Goal: Information Seeking & Learning: Understand process/instructions

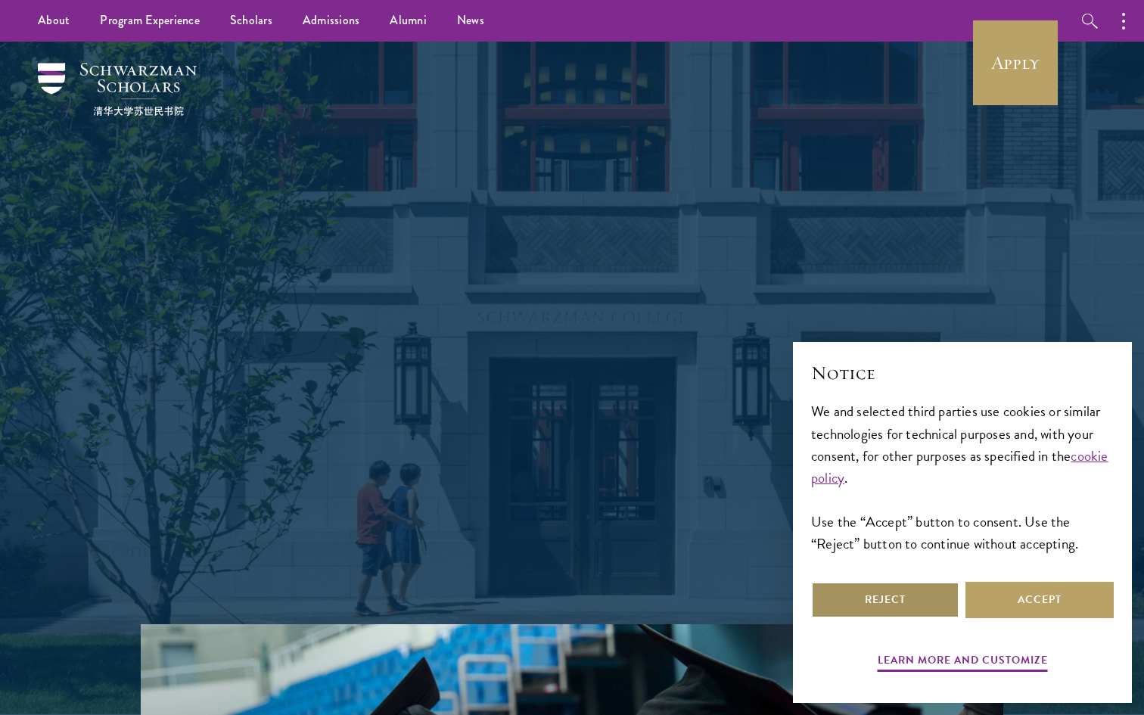
click at [923, 611] on button "Reject" at bounding box center [885, 600] width 148 height 36
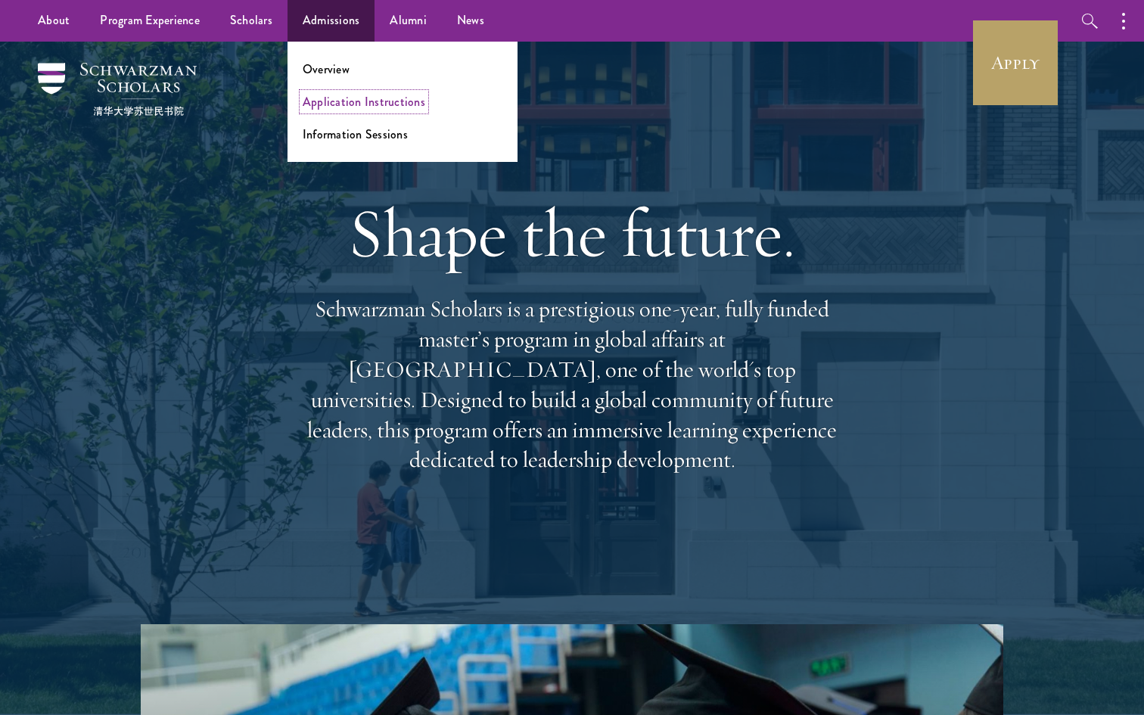
click at [350, 103] on link "Application Instructions" at bounding box center [364, 101] width 123 height 17
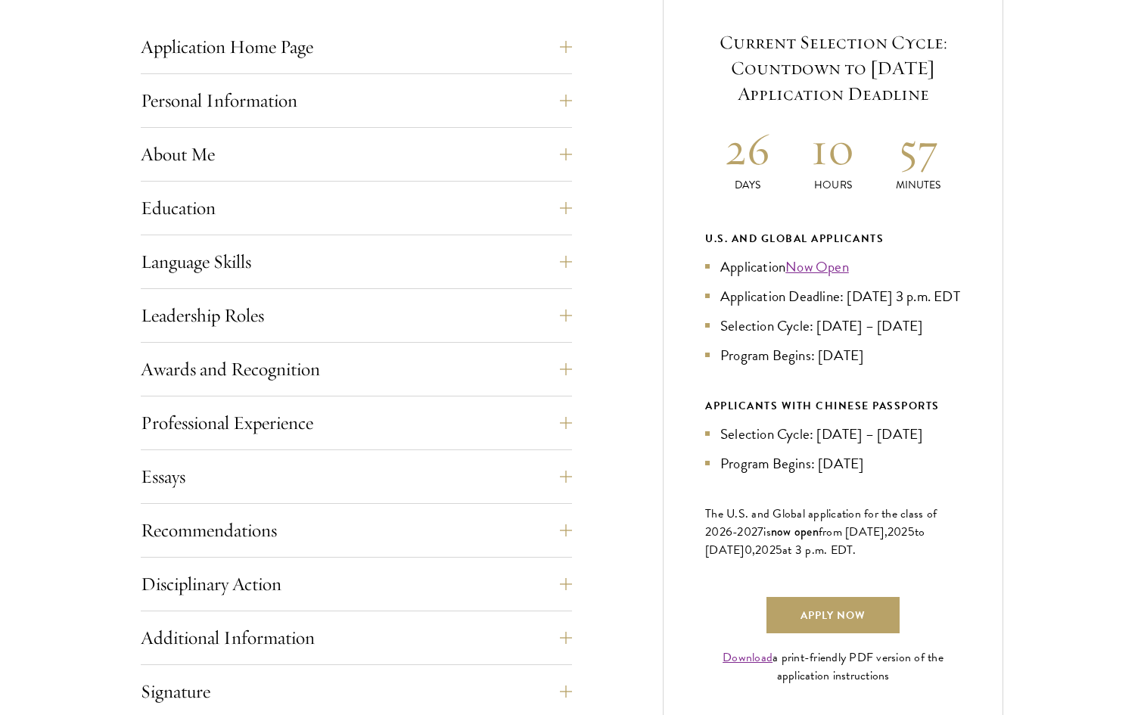
scroll to position [638, 0]
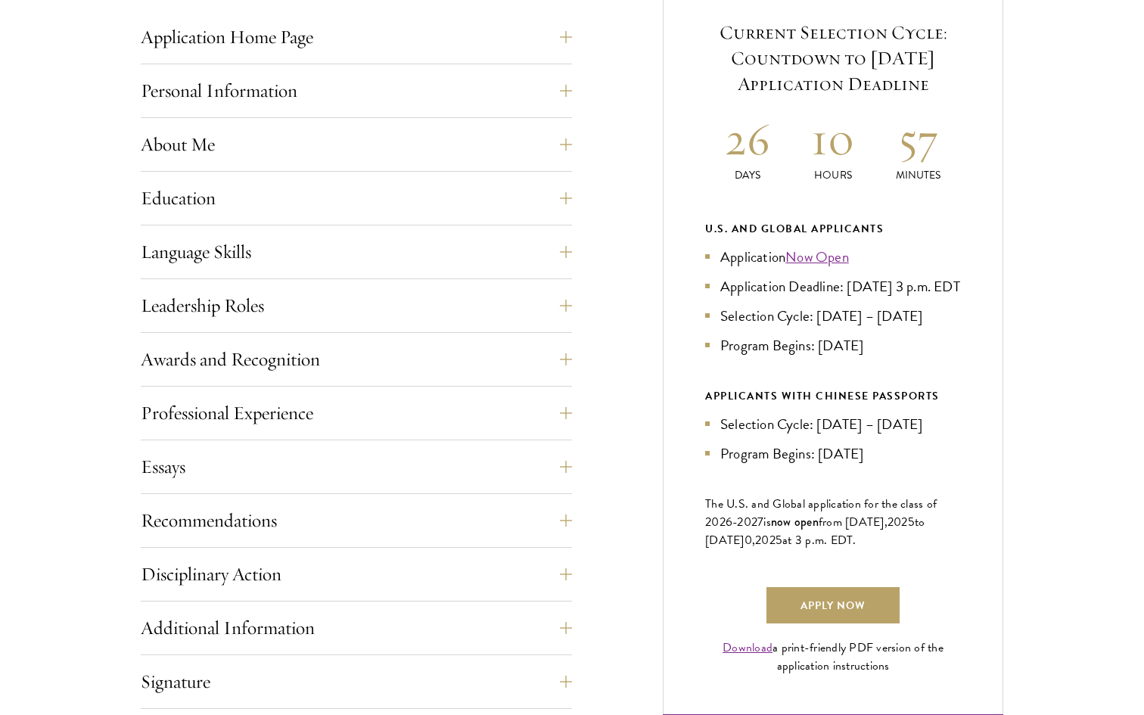
click at [527, 442] on div "Application Home Page The online application form must be completed in English.…" at bounding box center [356, 444] width 431 height 851
click at [529, 460] on button "Essays" at bounding box center [367, 467] width 431 height 36
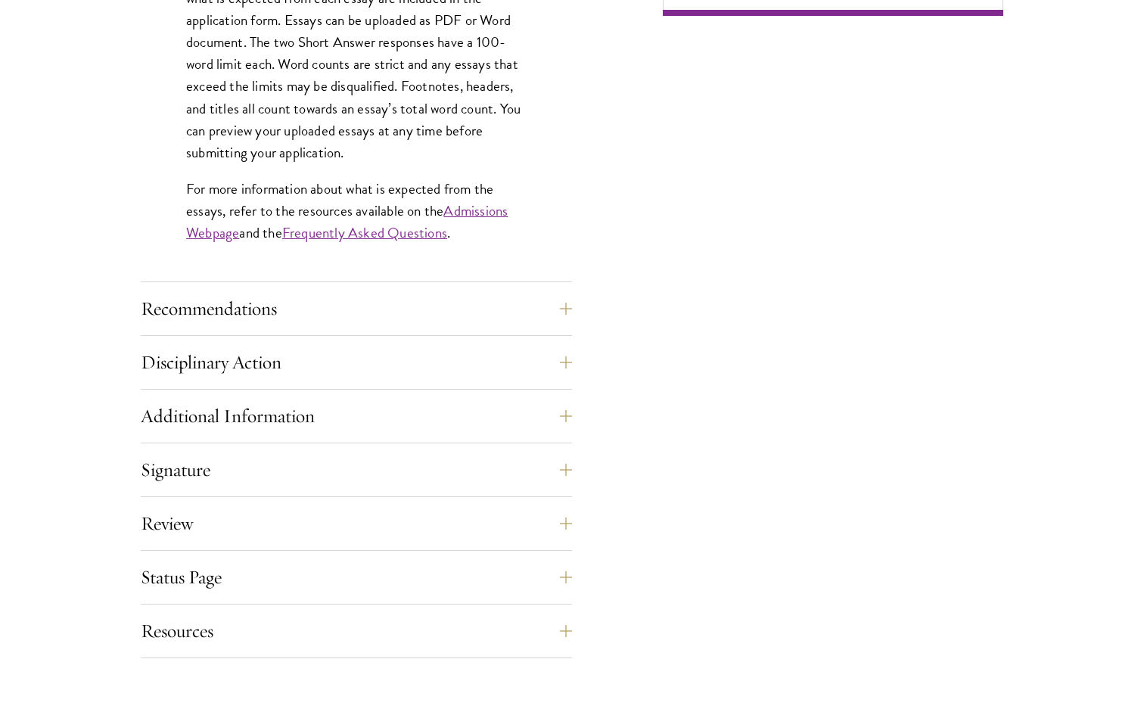
scroll to position [1346, 0]
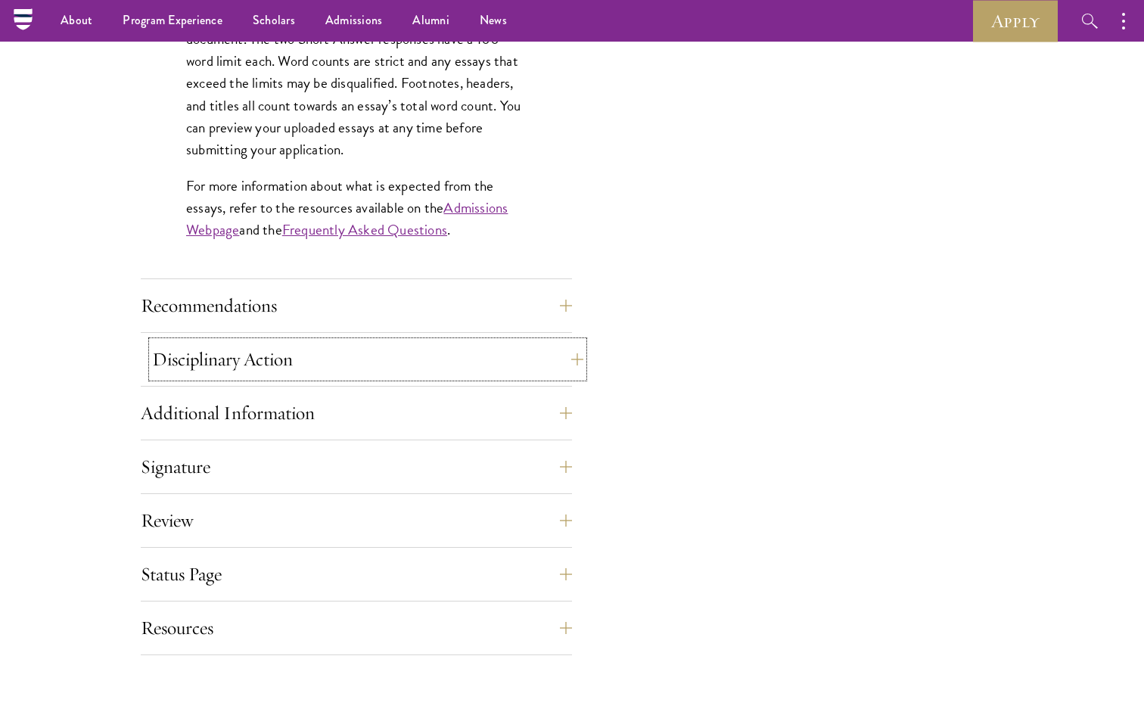
click at [552, 359] on button "Disciplinary Action" at bounding box center [367, 359] width 431 height 36
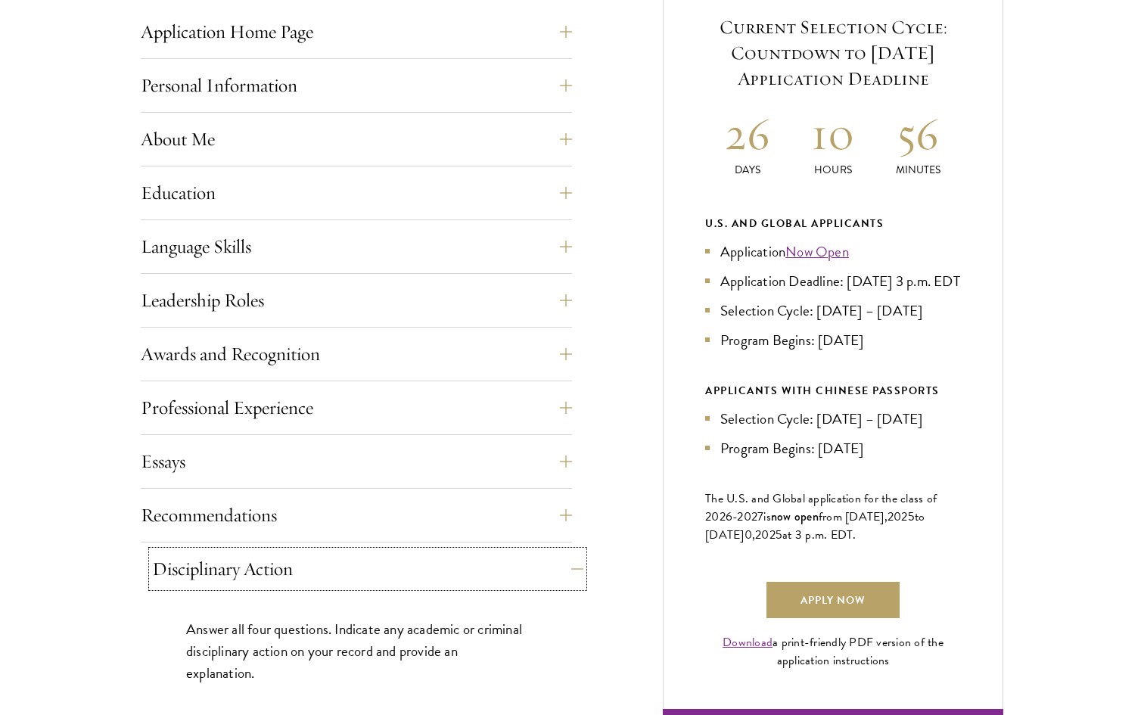
scroll to position [645, 0]
click at [496, 509] on button "Recommendations" at bounding box center [367, 514] width 431 height 36
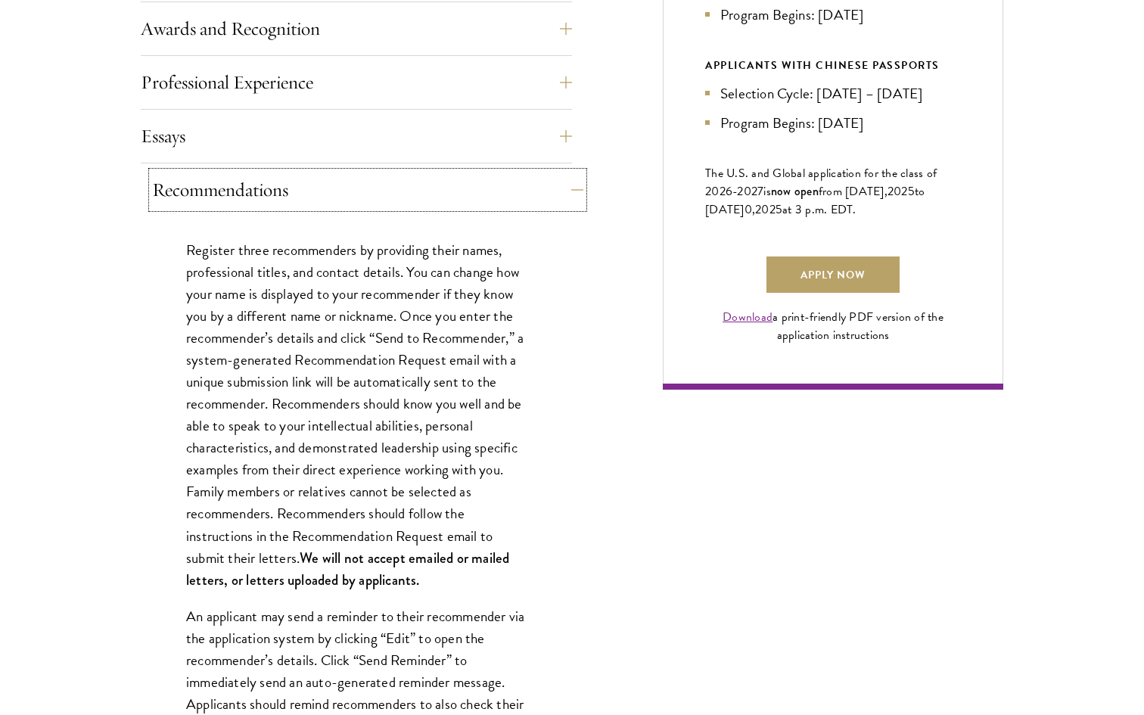
scroll to position [970, 0]
